Goal: Information Seeking & Learning: Learn about a topic

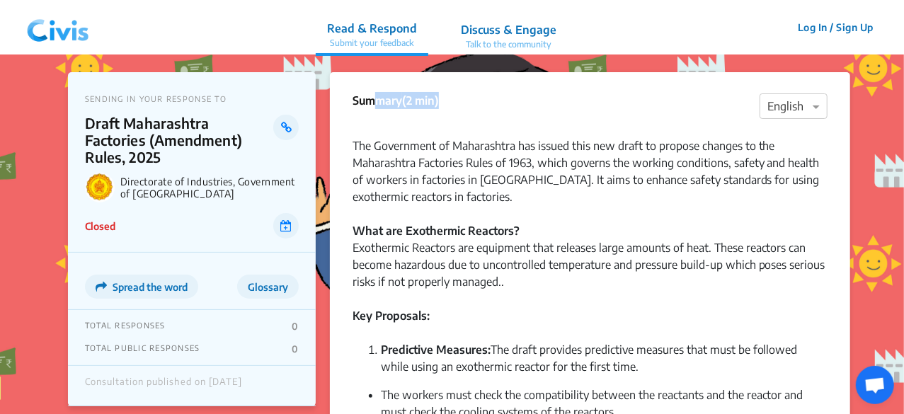
drag, startPoint x: 365, startPoint y: 101, endPoint x: 463, endPoint y: 96, distance: 97.9
click at [463, 96] on div "Summary (2 min) × English" at bounding box center [590, 106] width 475 height 28
click at [441, 154] on div "The Government of Maharashtra has issued this new draft to propose changes to t…" at bounding box center [590, 162] width 475 height 85
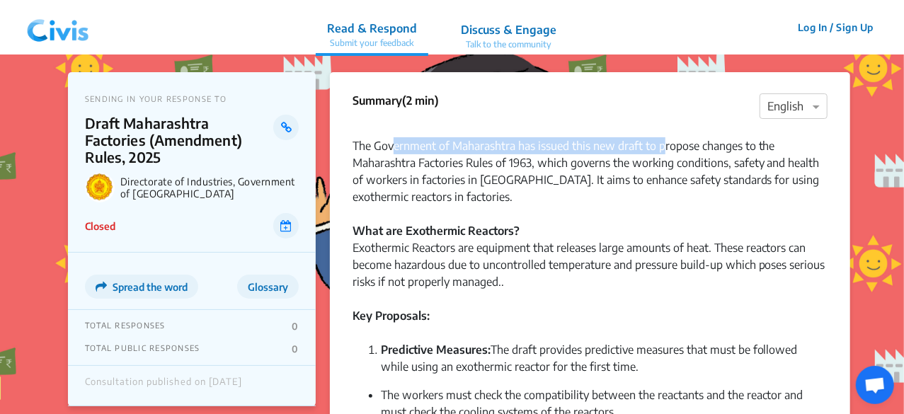
drag, startPoint x: 396, startPoint y: 147, endPoint x: 666, endPoint y: 144, distance: 270.6
click at [666, 144] on div "The Government of Maharashtra has issued this new draft to propose changes to t…" at bounding box center [590, 162] width 475 height 85
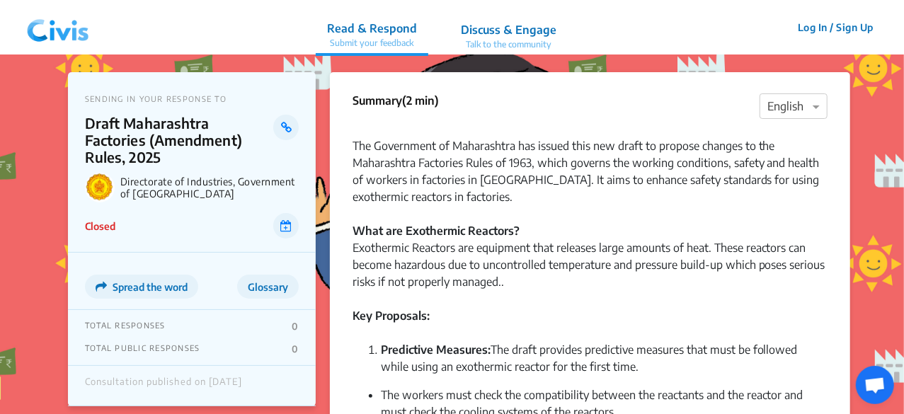
click at [727, 144] on div "The Government of Maharashtra has issued this new draft to propose changes to t…" at bounding box center [590, 162] width 475 height 85
drag, startPoint x: 543, startPoint y: 166, endPoint x: 737, endPoint y: 164, distance: 194.1
click at [737, 164] on div "The Government of Maharashtra has issued this new draft to propose changes to t…" at bounding box center [590, 162] width 475 height 85
drag, startPoint x: 423, startPoint y: 206, endPoint x: 422, endPoint y: 232, distance: 25.5
click at [423, 206] on div "What are Exothermic Reactors?" at bounding box center [590, 222] width 475 height 34
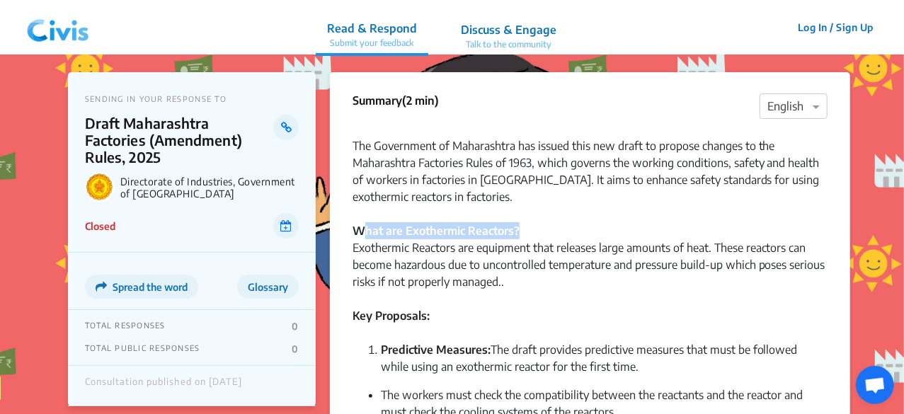
drag, startPoint x: 360, startPoint y: 232, endPoint x: 528, endPoint y: 230, distance: 168.6
click at [528, 230] on div "What are Exothermic Reactors?" at bounding box center [590, 222] width 475 height 34
click at [501, 271] on div "Exothermic Reactors are equipment that releases large amounts of heat. These re…" at bounding box center [590, 273] width 475 height 68
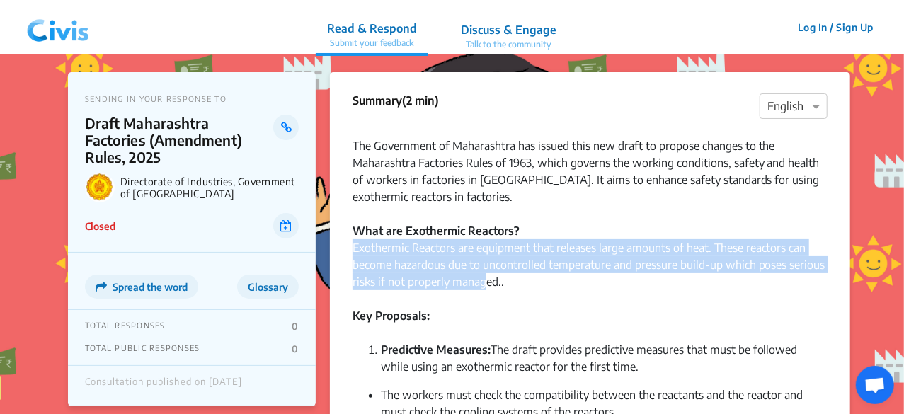
drag, startPoint x: 349, startPoint y: 248, endPoint x: 484, endPoint y: 276, distance: 137.5
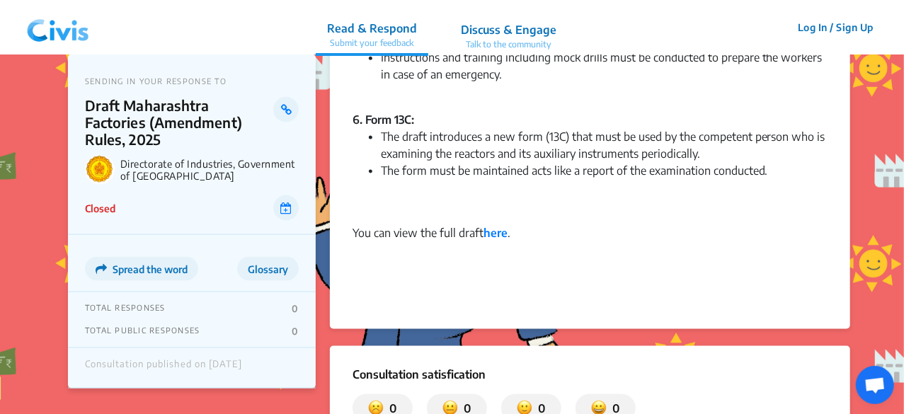
scroll to position [921, 0]
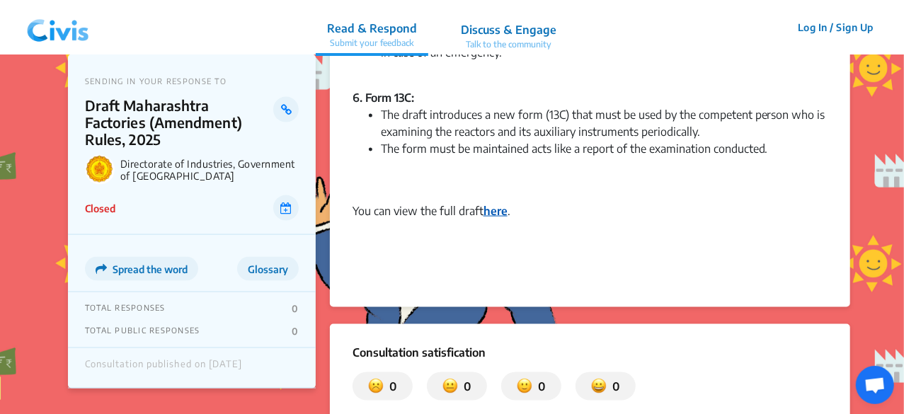
click at [507, 210] on strong "here" at bounding box center [496, 211] width 24 height 14
